Goal: Task Accomplishment & Management: Use online tool/utility

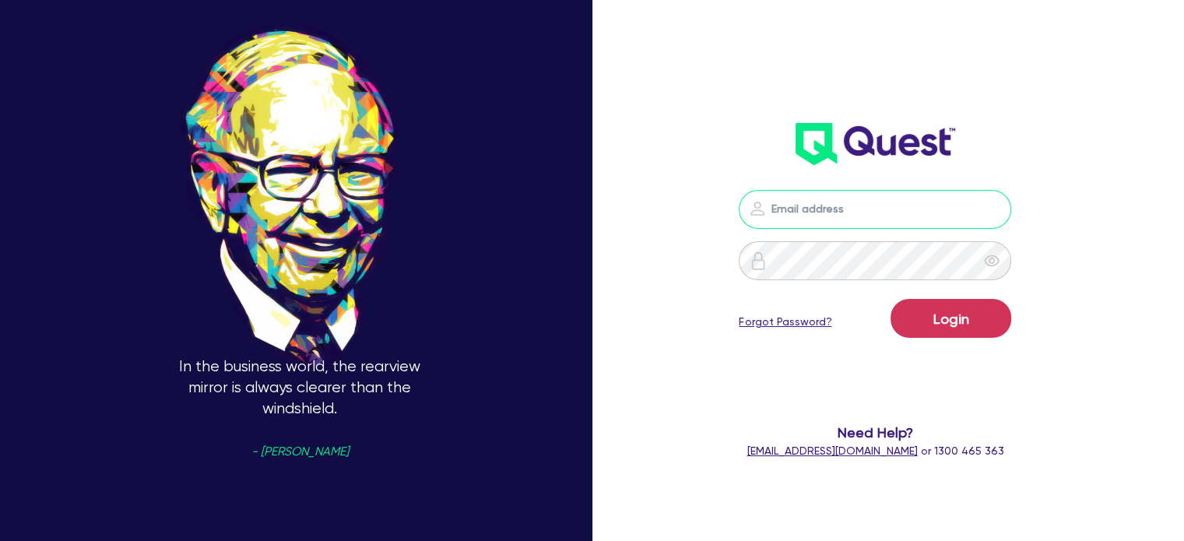
click at [870, 195] on input "email" at bounding box center [875, 209] width 272 height 39
type input "[EMAIL_ADDRESS][PERSON_NAME][DOMAIN_NAME]"
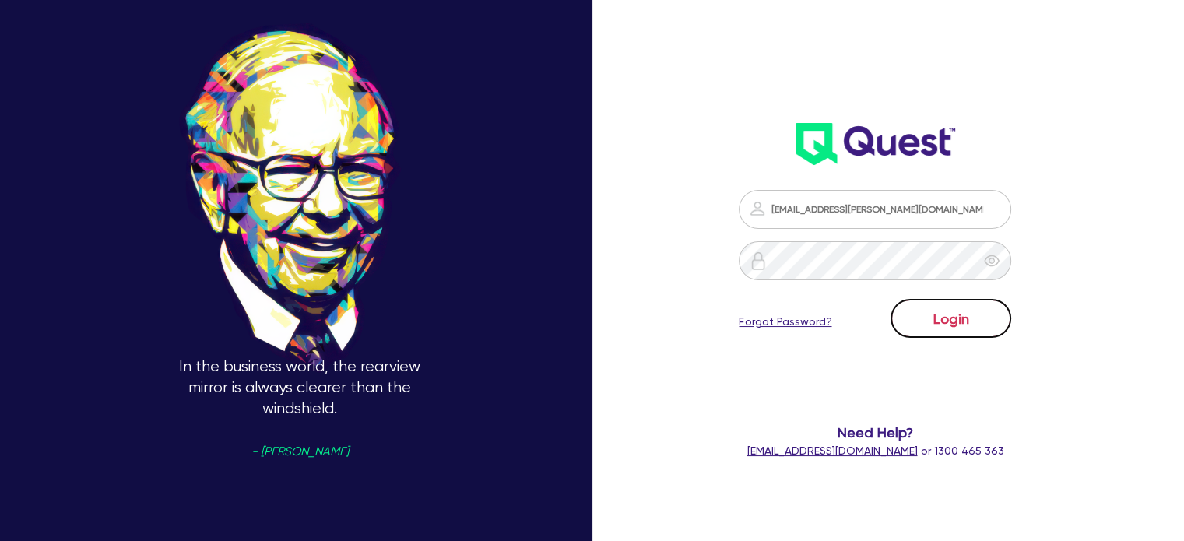
click at [953, 323] on button "Login" at bounding box center [950, 318] width 121 height 39
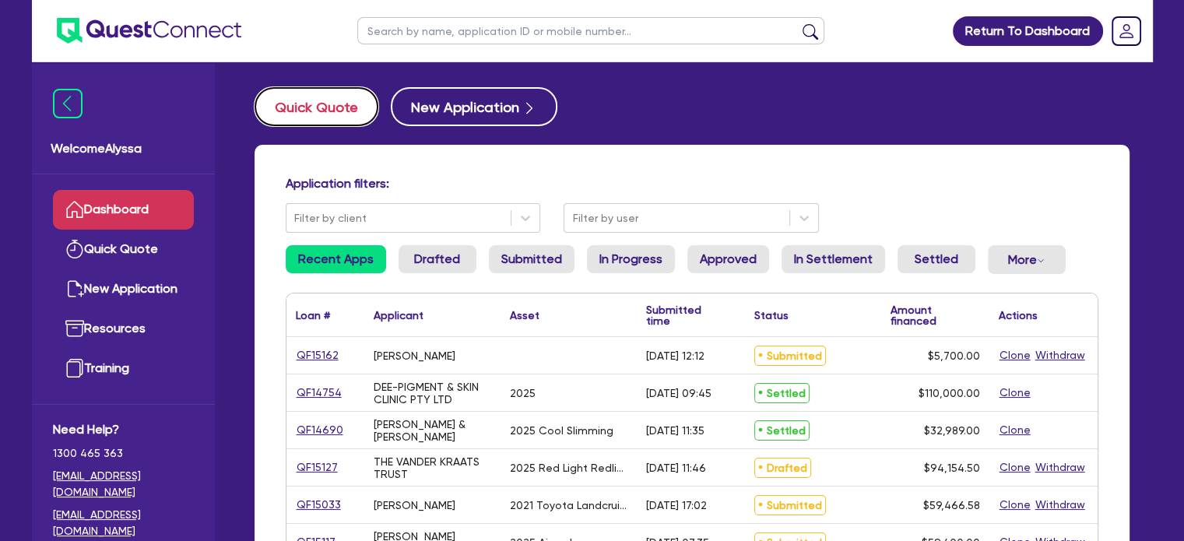
click at [337, 121] on button "Quick Quote" at bounding box center [317, 106] width 124 height 39
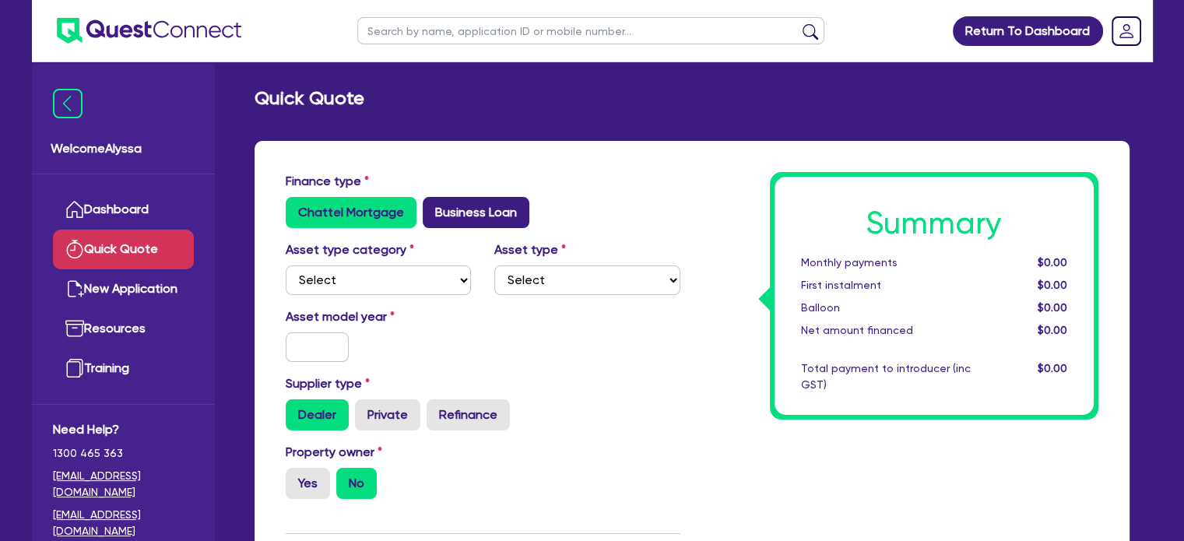
click at [464, 203] on label "Business Loan" at bounding box center [476, 212] width 107 height 31
click at [433, 203] on input "Business Loan" at bounding box center [428, 202] width 10 height 10
radio input "true"
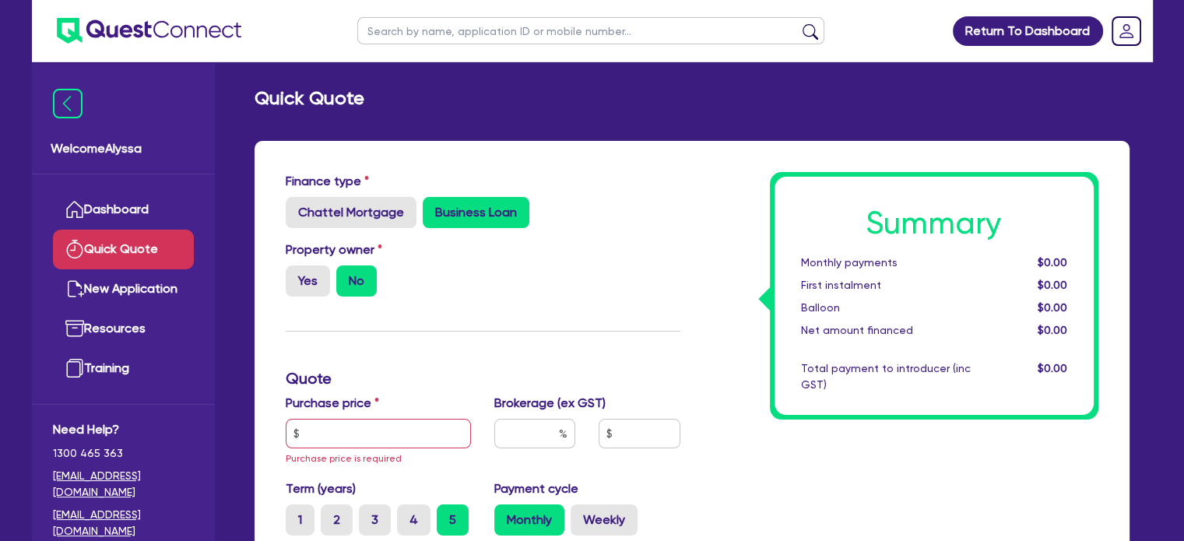
scroll to position [252, 0]
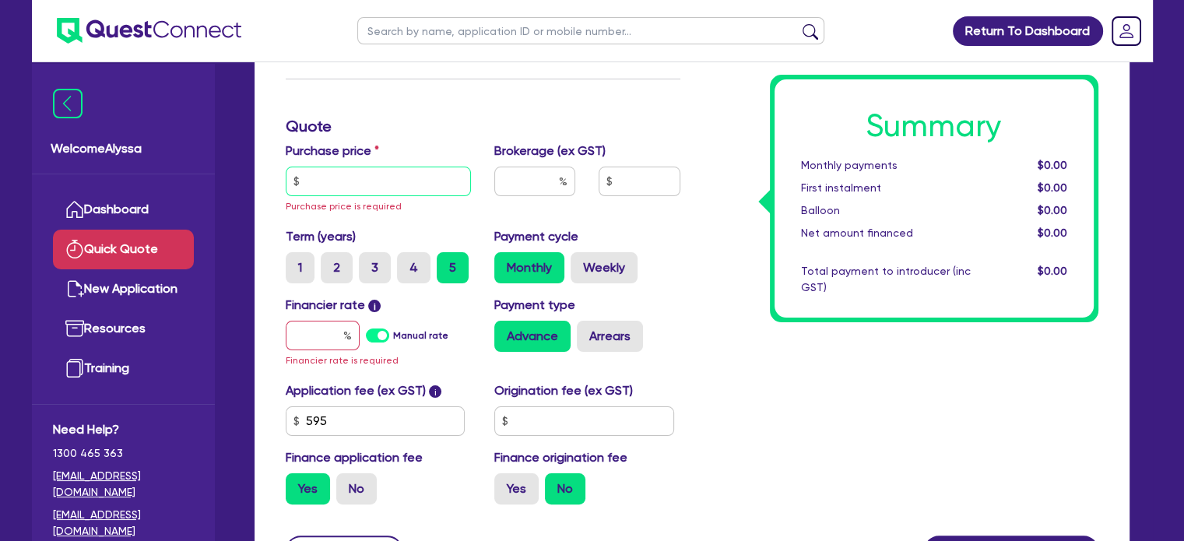
click at [403, 187] on input "text" at bounding box center [379, 182] width 186 height 30
paste input "27,489"
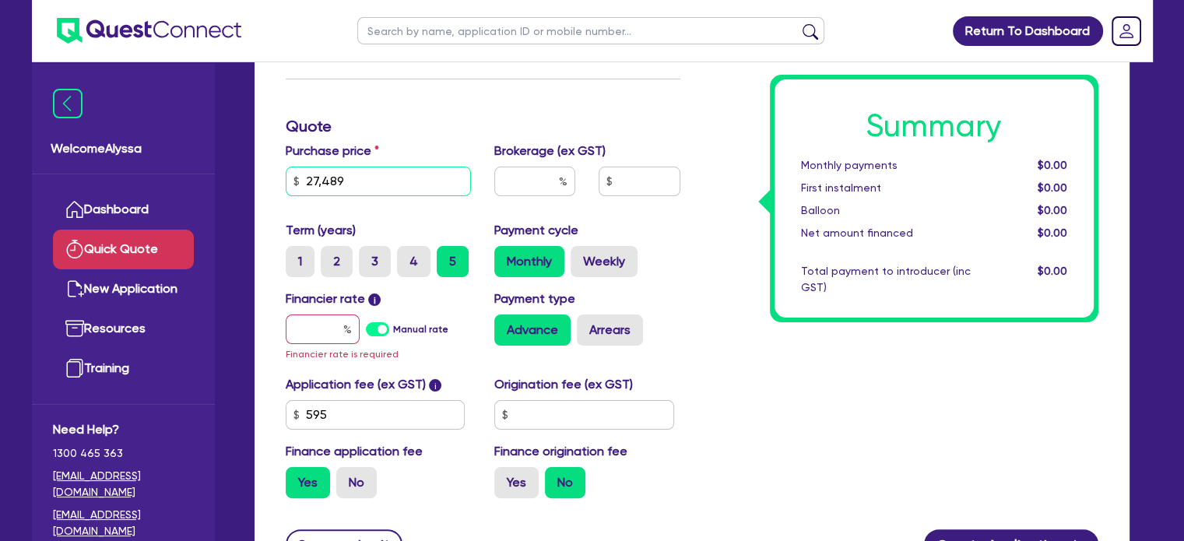
type input "27,489"
click at [515, 176] on input "text" at bounding box center [534, 182] width 81 height 30
type input "5"
click at [317, 331] on input "text" at bounding box center [323, 329] width 74 height 30
type input "1"
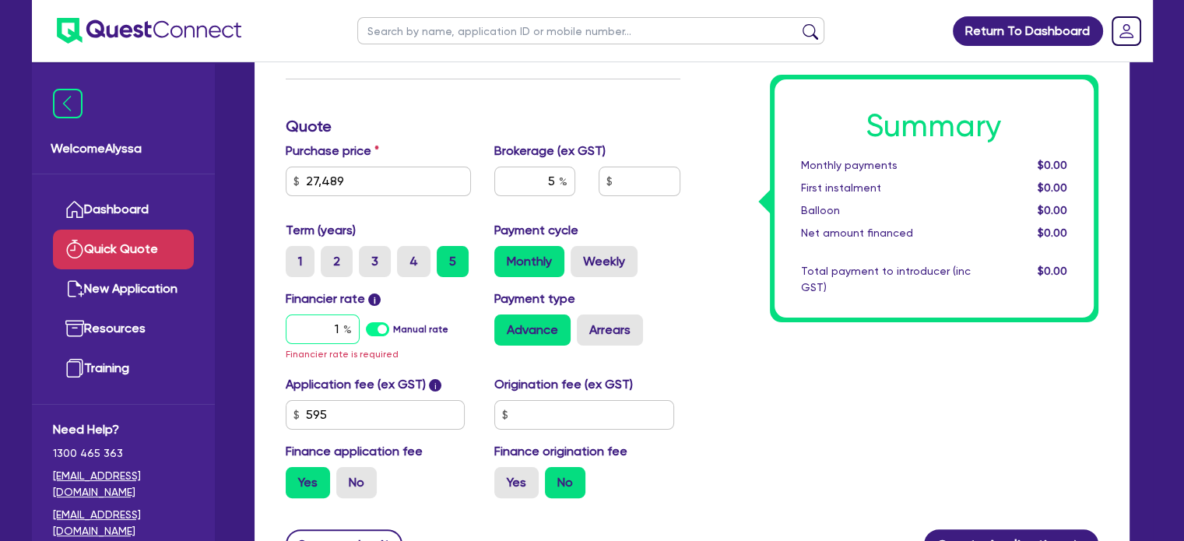
type input "1,407.18"
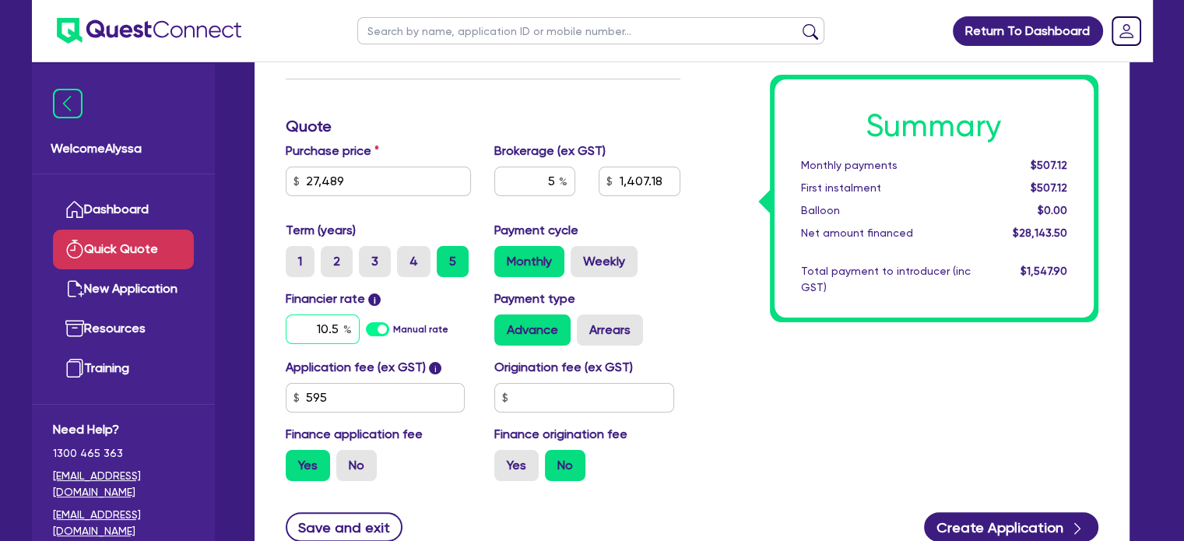
type input "10.5"
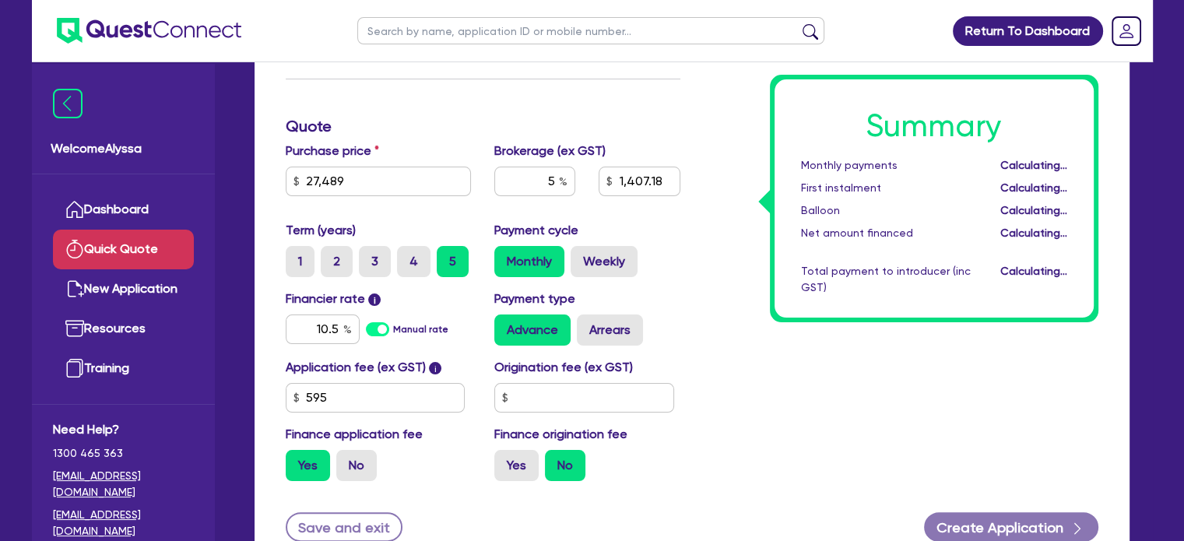
type input "1,407.18"
click at [704, 346] on div "Summary Monthly payments Calculating... First instalment Calculating... Balloon…" at bounding box center [901, 207] width 418 height 574
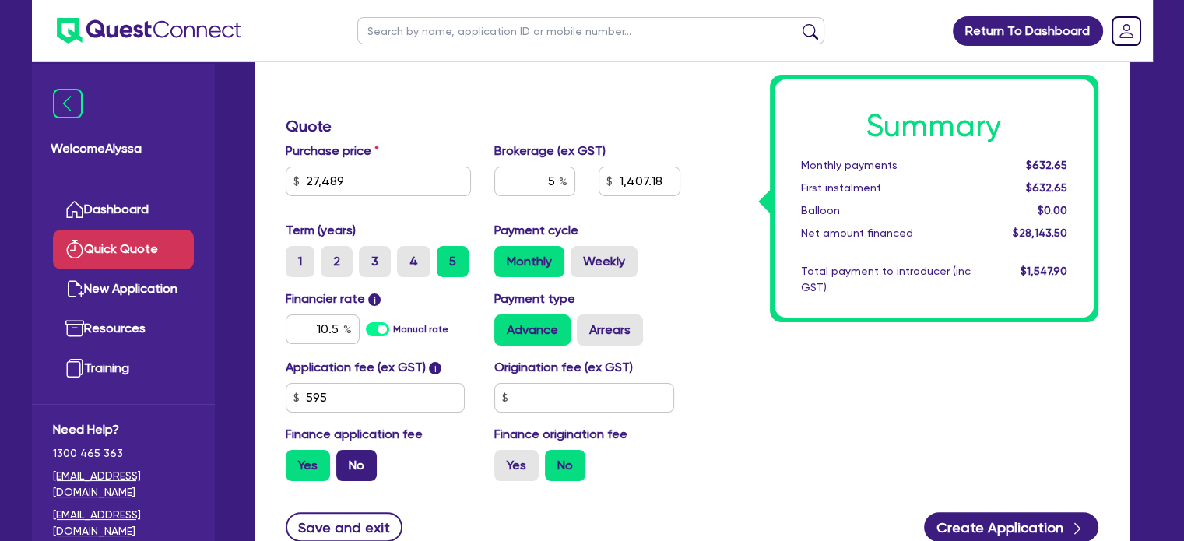
click at [373, 470] on label "No" at bounding box center [356, 465] width 40 height 31
click at [346, 460] on input "No" at bounding box center [341, 455] width 10 height 10
radio input "true"
type input "1,374.45"
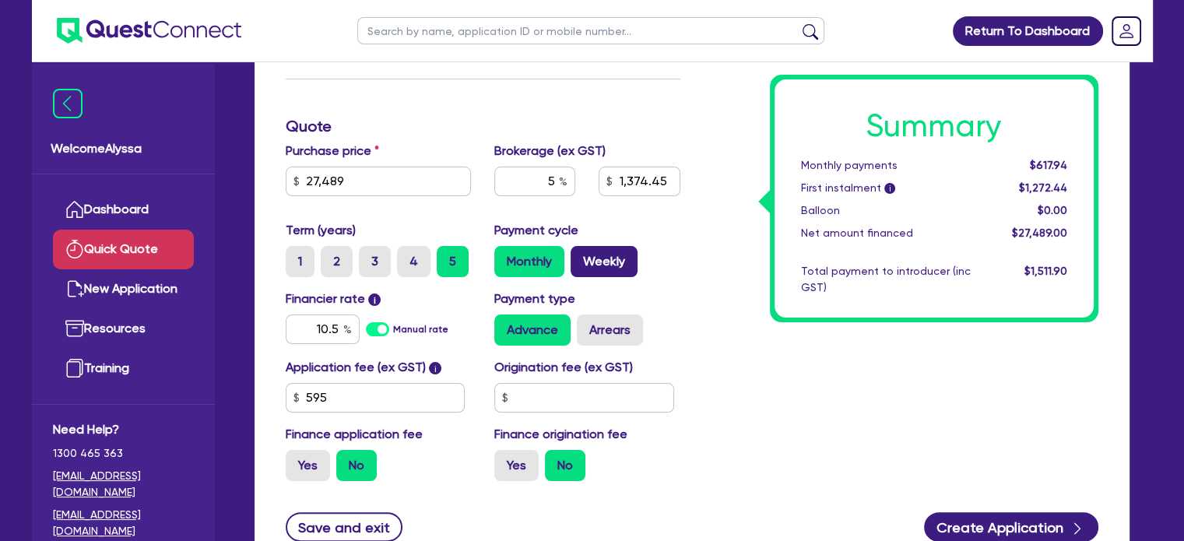
click at [588, 255] on label "Weekly" at bounding box center [604, 261] width 67 height 31
click at [581, 255] on input "Weekly" at bounding box center [576, 251] width 10 height 10
radio input "true"
type input "1,374.45"
